Goal: Task Accomplishment & Management: Manage account settings

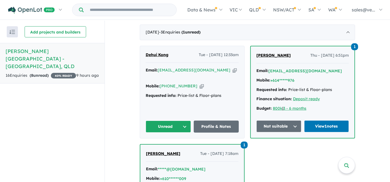
scroll to position [196, 0]
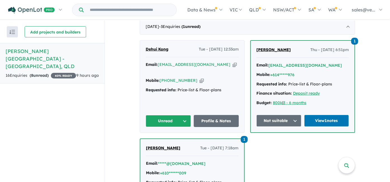
click at [158, 47] on span "Dehui Kong" at bounding box center [157, 49] width 23 height 5
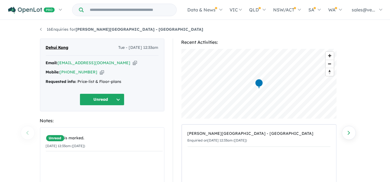
click at [133, 62] on icon "button" at bounding box center [135, 63] width 4 height 6
click at [100, 72] on icon "button" at bounding box center [102, 72] width 4 height 6
drag, startPoint x: 75, startPoint y: 48, endPoint x: 44, endPoint y: 49, distance: 31.1
click at [44, 49] on div "Dehui Kong Tue - 30/09/2025, 12:33am Email: 1375328203@qq.com Copied! Mobile: +…" at bounding box center [102, 75] width 125 height 73
copy span "Dehui Kong"
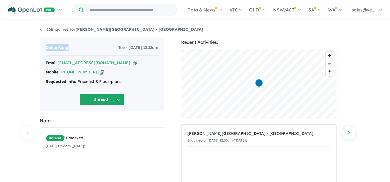
click at [133, 63] on icon "button" at bounding box center [135, 63] width 4 height 6
copy span "Dehui Kong"
click at [100, 72] on icon "button" at bounding box center [102, 72] width 4 height 6
copy span "Dehui Kong"
click at [100, 72] on icon "button" at bounding box center [102, 72] width 4 height 6
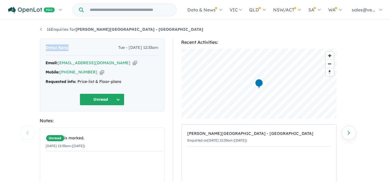
click at [119, 100] on button "Unread" at bounding box center [102, 100] width 45 height 12
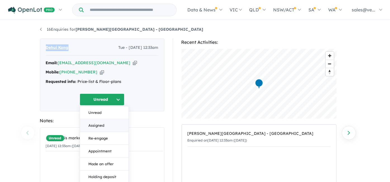
click at [111, 127] on button "Assigned" at bounding box center [104, 126] width 49 height 13
